Goal: Task Accomplishment & Management: Use online tool/utility

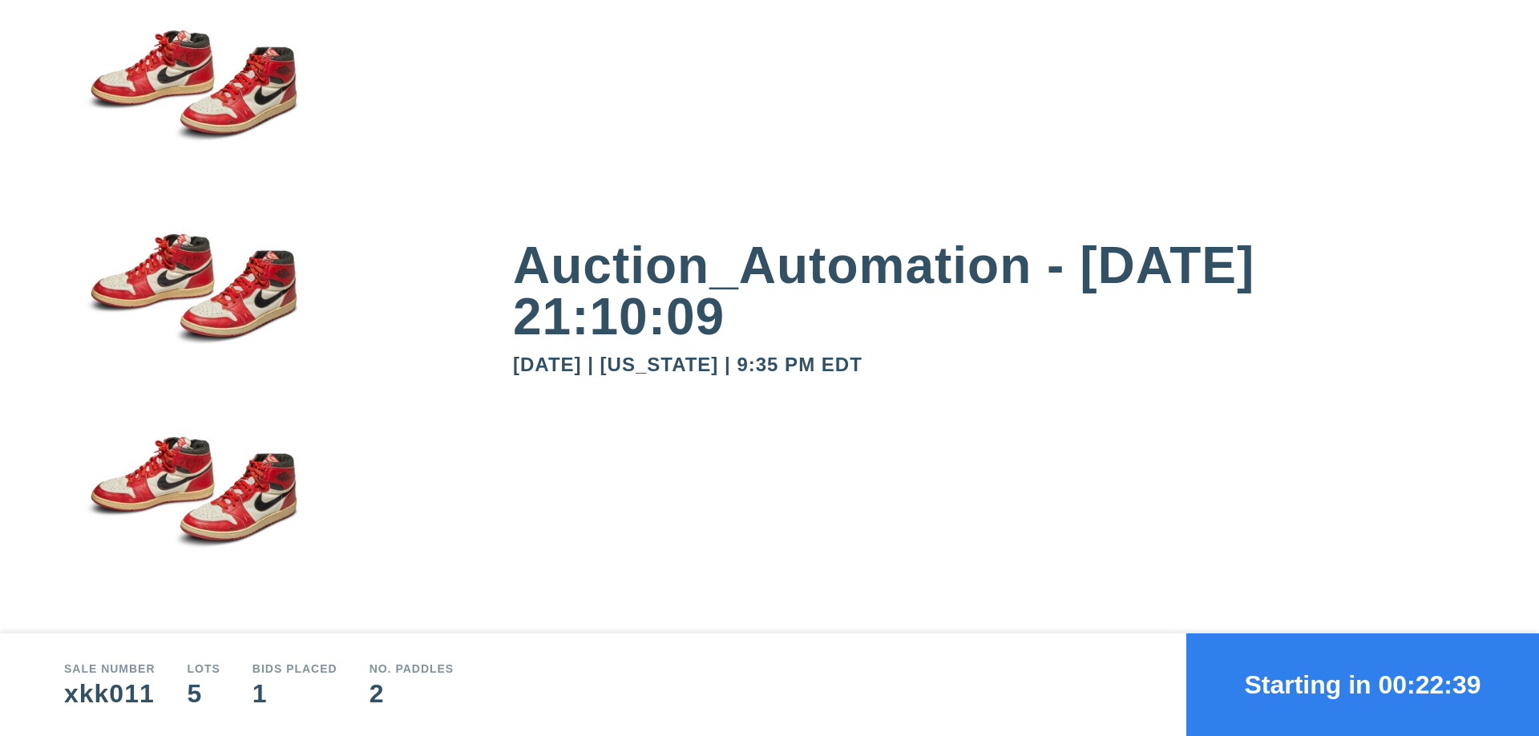
click at [1363, 684] on button "Starting in 00:22:39" at bounding box center [1362, 684] width 353 height 103
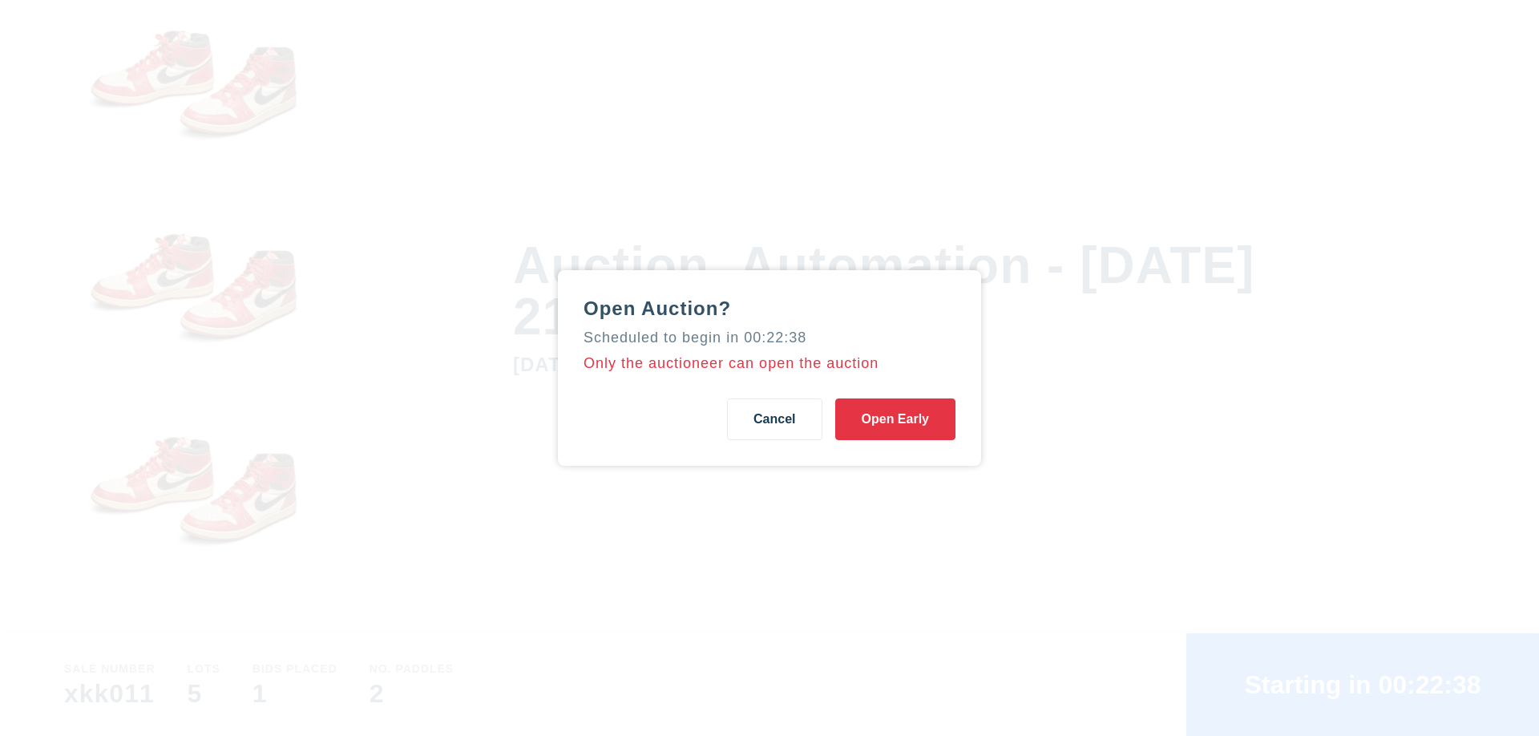
click at [895, 419] on button "Open Early" at bounding box center [895, 419] width 120 height 42
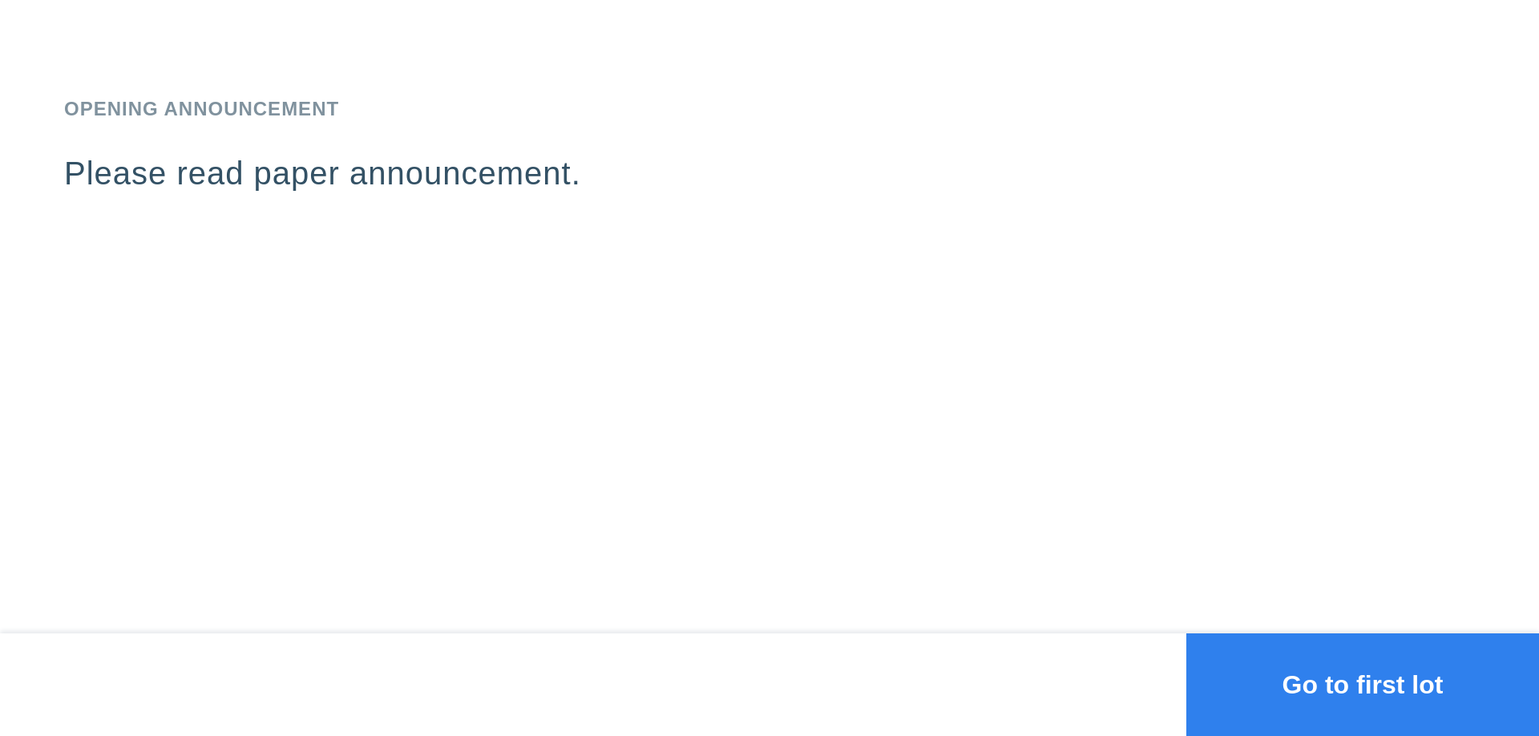
click at [1363, 684] on button "Go to first lot" at bounding box center [1362, 684] width 353 height 103
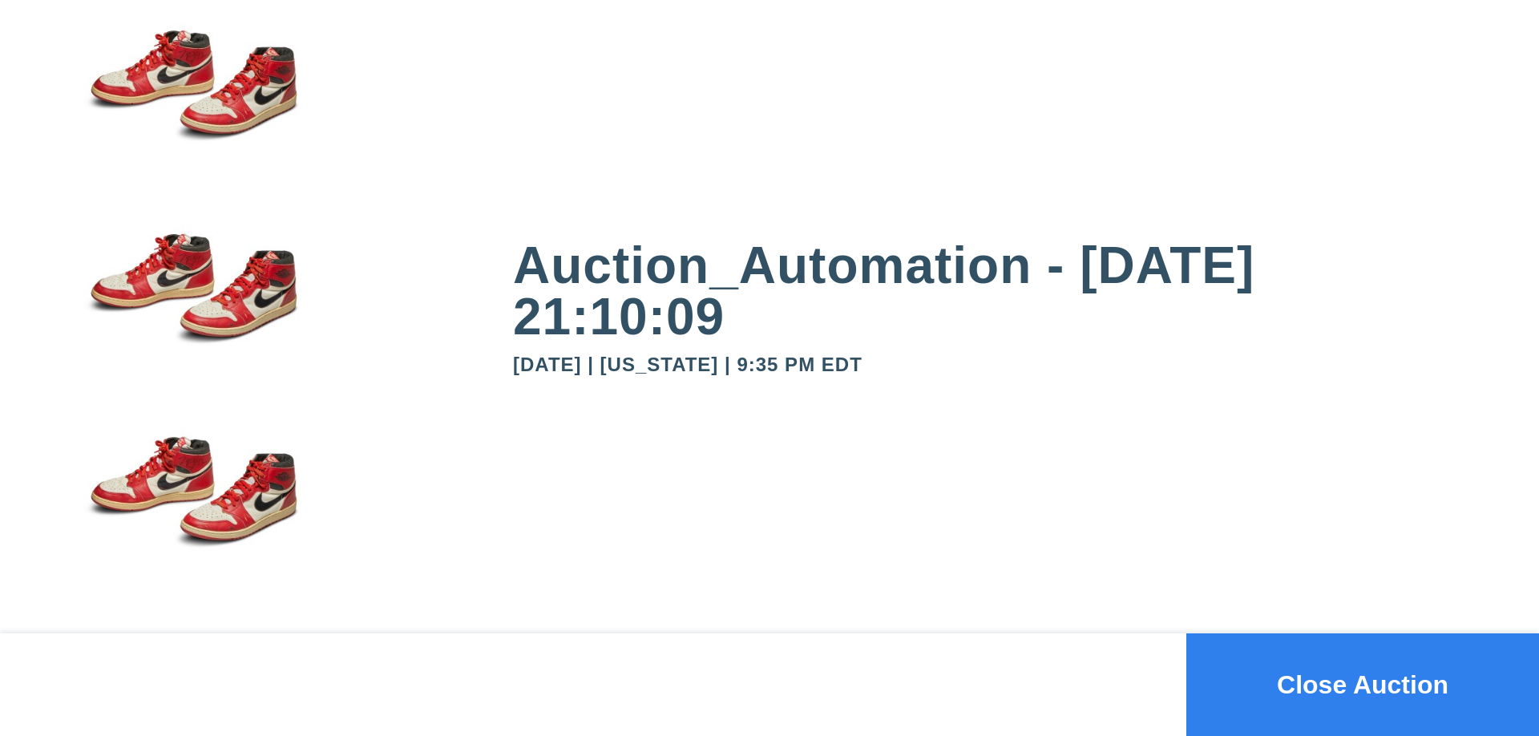
click at [1363, 684] on button "Close Auction" at bounding box center [1362, 684] width 353 height 103
